Goal: Find specific page/section: Find specific page/section

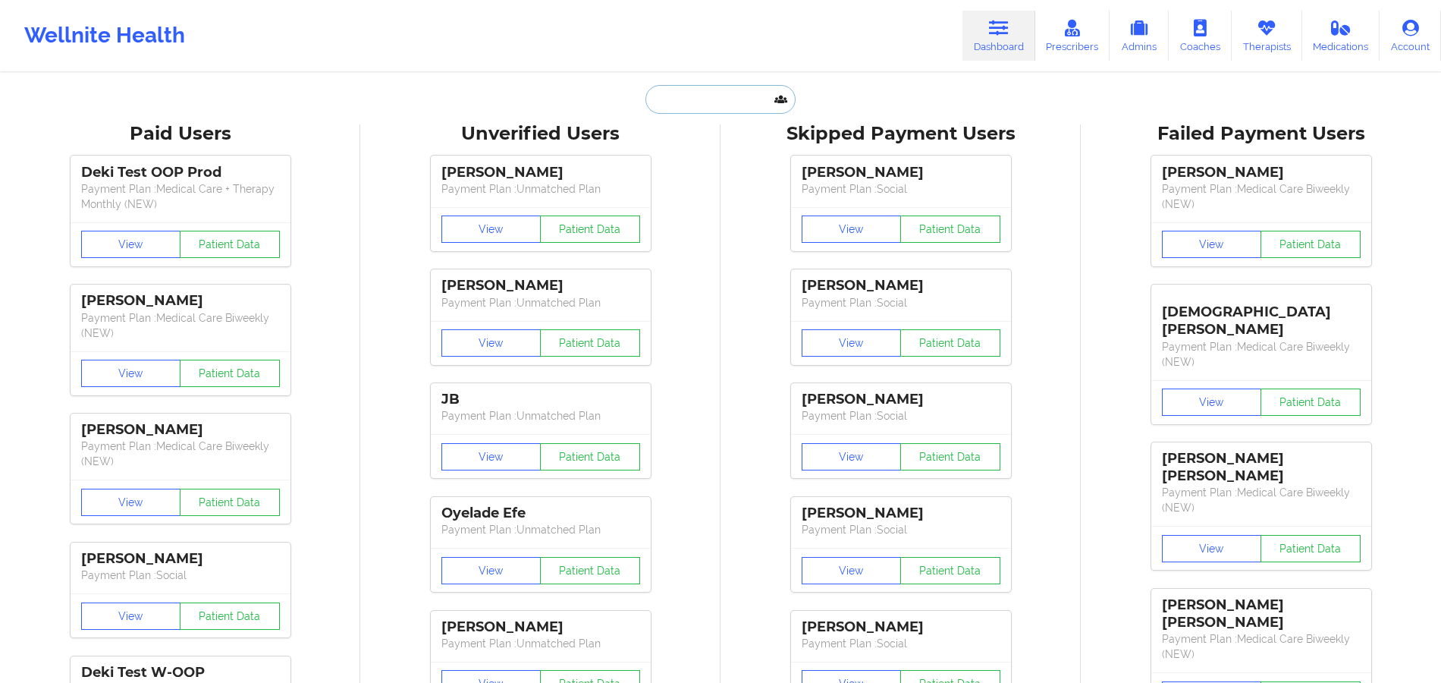
click at [692, 91] on input "text" at bounding box center [721, 99] width 150 height 29
paste input "Talli Bryant"
type input "Talli Bryant"
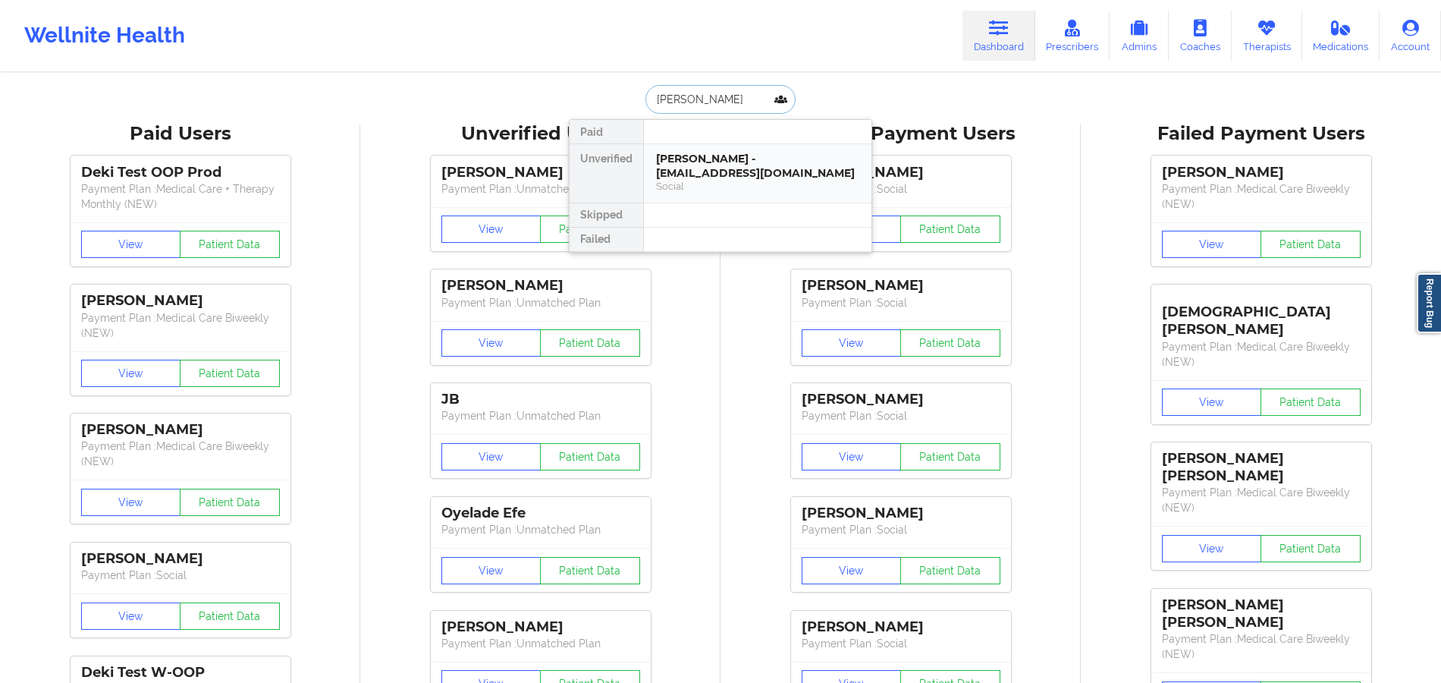
click at [692, 181] on div "Social" at bounding box center [757, 186] width 203 height 13
